Goal: Information Seeking & Learning: Learn about a topic

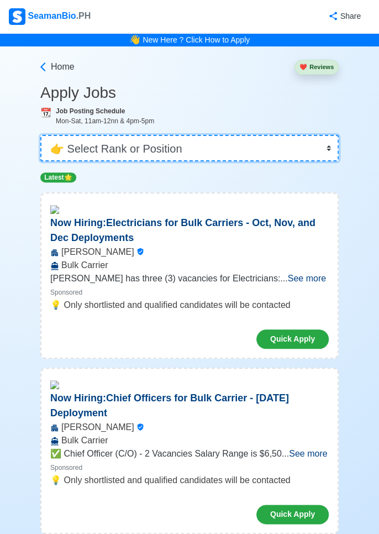
click at [332, 142] on select "👉 Select Rank or Position Master Chief Officer 2nd Officer 3rd Officer Junior O…" at bounding box center [189, 148] width 299 height 27
select select "Chief Officer"
click at [40, 135] on select "👉 Select Rank or Position Master Chief Officer 2nd Officer 3rd Officer Junior O…" at bounding box center [189, 148] width 299 height 27
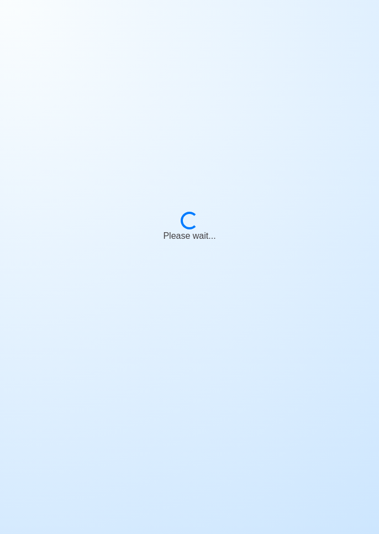
scroll to position [53, 0]
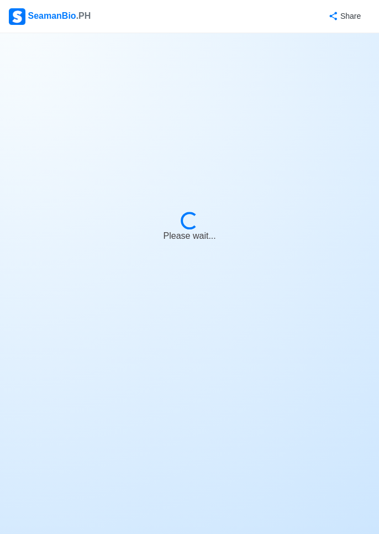
select select "Chief Officer"
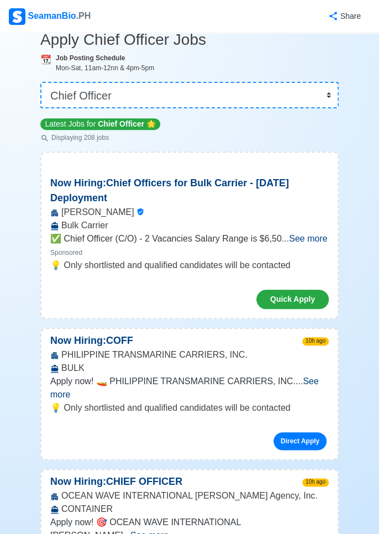
scroll to position [0, 0]
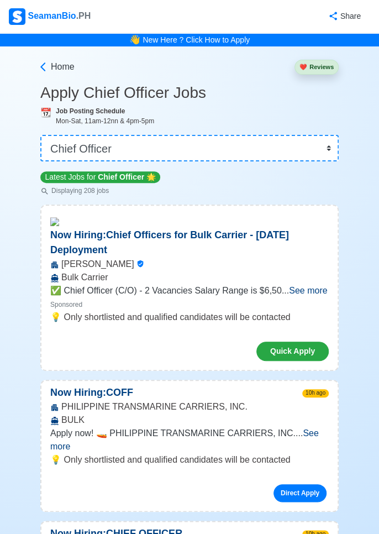
click at [307, 291] on span "See more" at bounding box center [308, 290] width 38 height 9
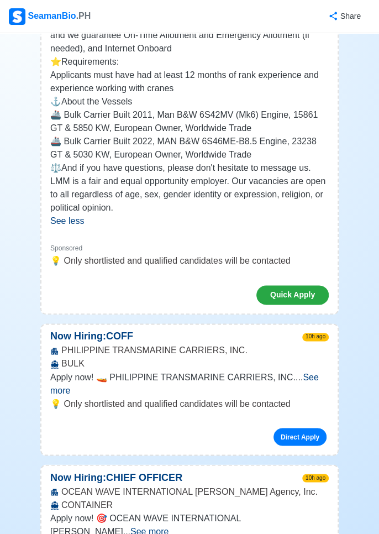
scroll to position [299, 0]
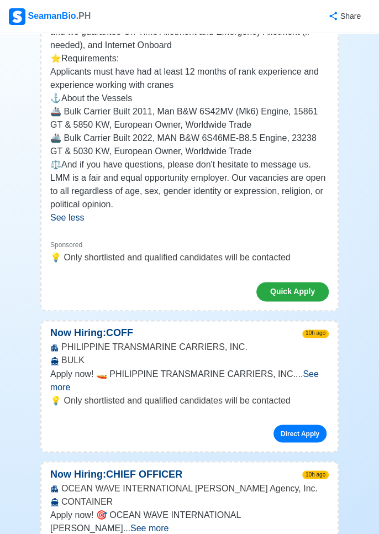
click at [311, 374] on span "See more" at bounding box center [184, 380] width 269 height 23
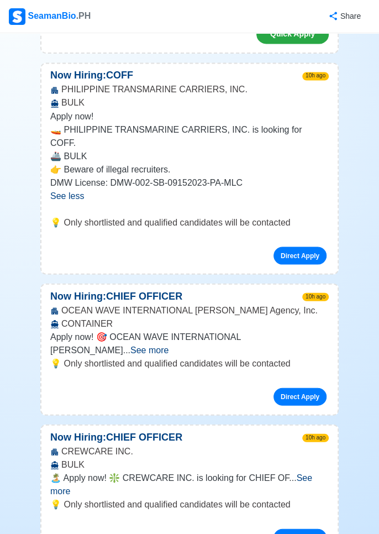
scroll to position [558, 0]
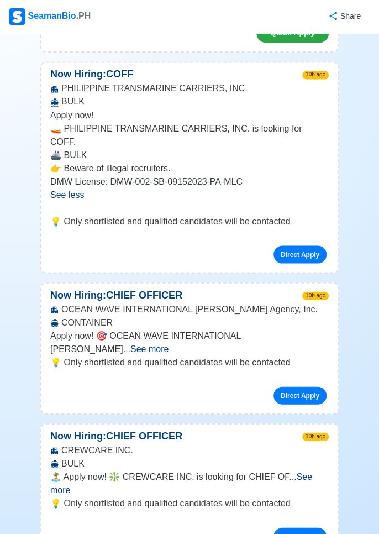
click at [313, 472] on span "See more" at bounding box center [181, 483] width 262 height 23
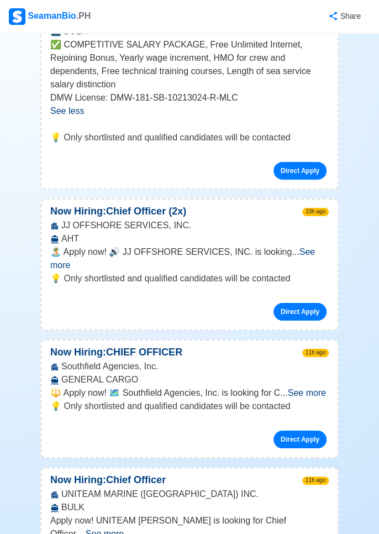
scroll to position [1030, 0]
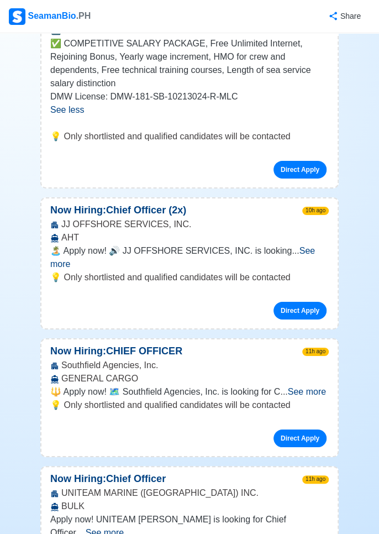
click at [124, 528] on span "See more" at bounding box center [105, 532] width 38 height 9
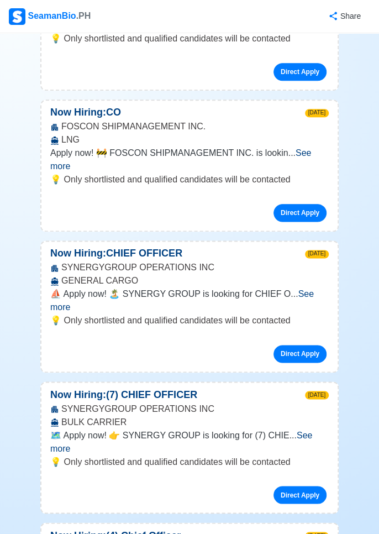
scroll to position [1605, 0]
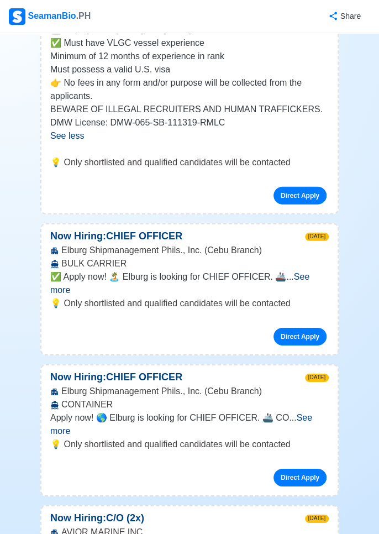
scroll to position [2198, 0]
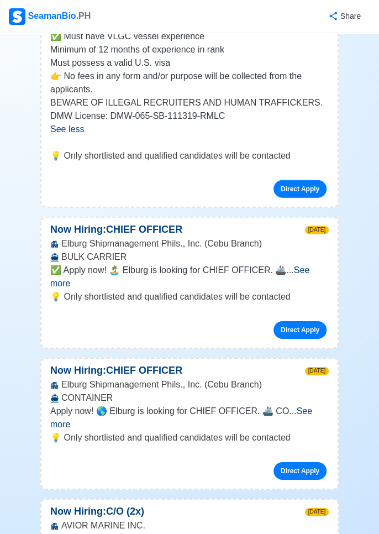
click at [309, 265] on span "See more" at bounding box center [179, 276] width 259 height 23
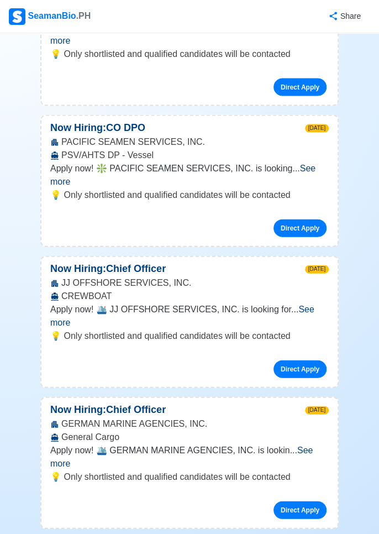
scroll to position [5941, 0]
